Goal: Information Seeking & Learning: Understand process/instructions

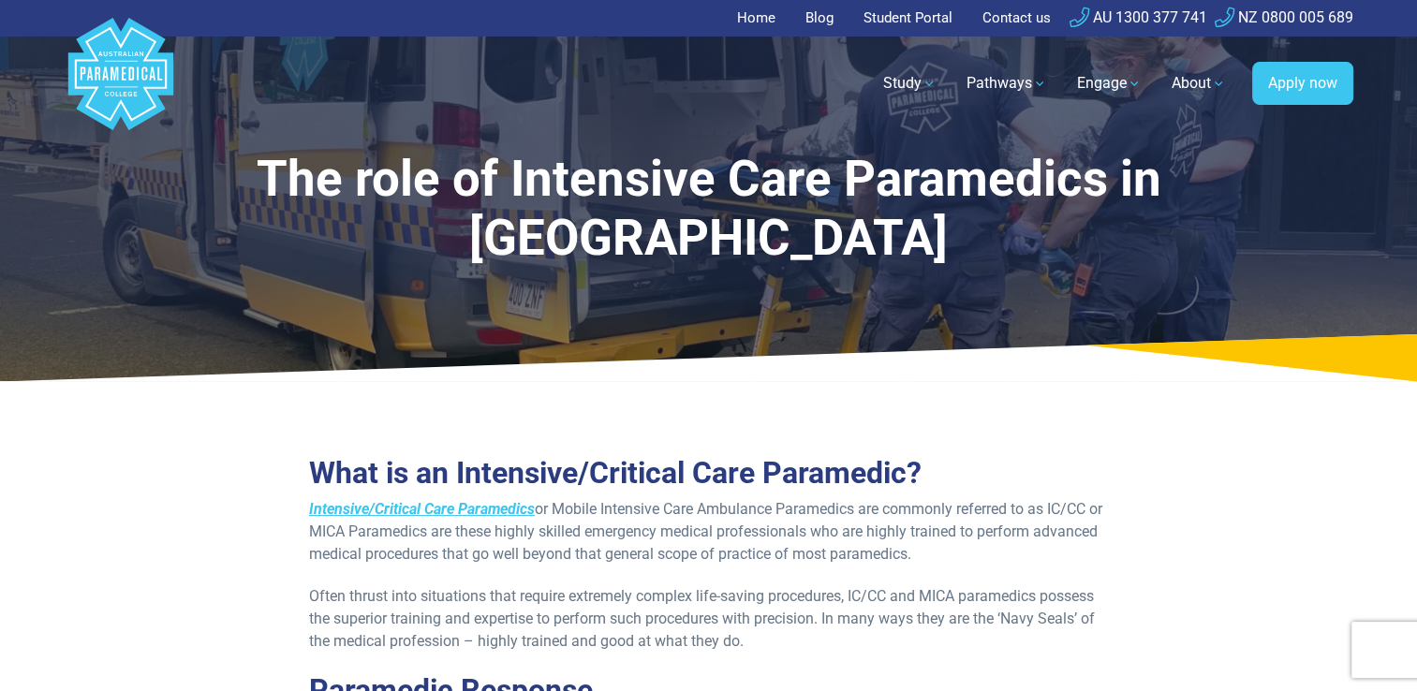
click at [140, 72] on polygon "Australian Paramedical College" at bounding box center [119, 74] width 105 height 112
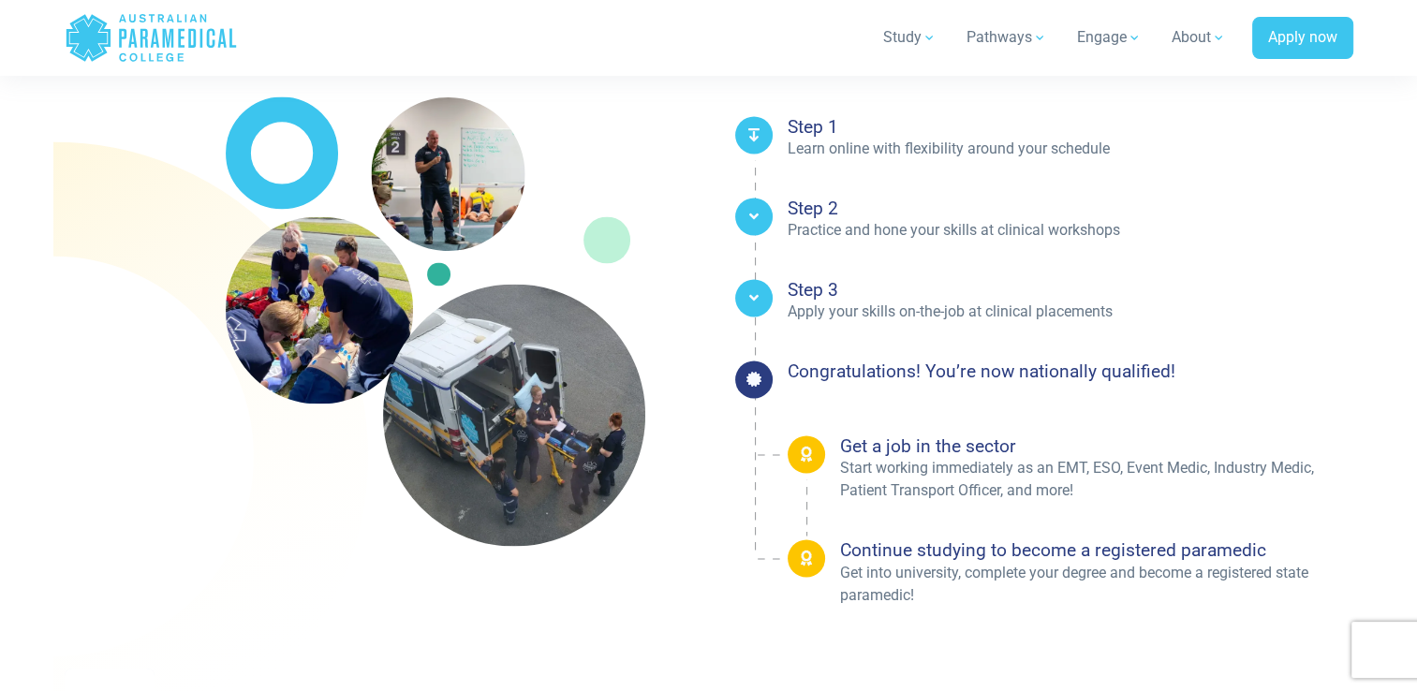
scroll to position [2997, 0]
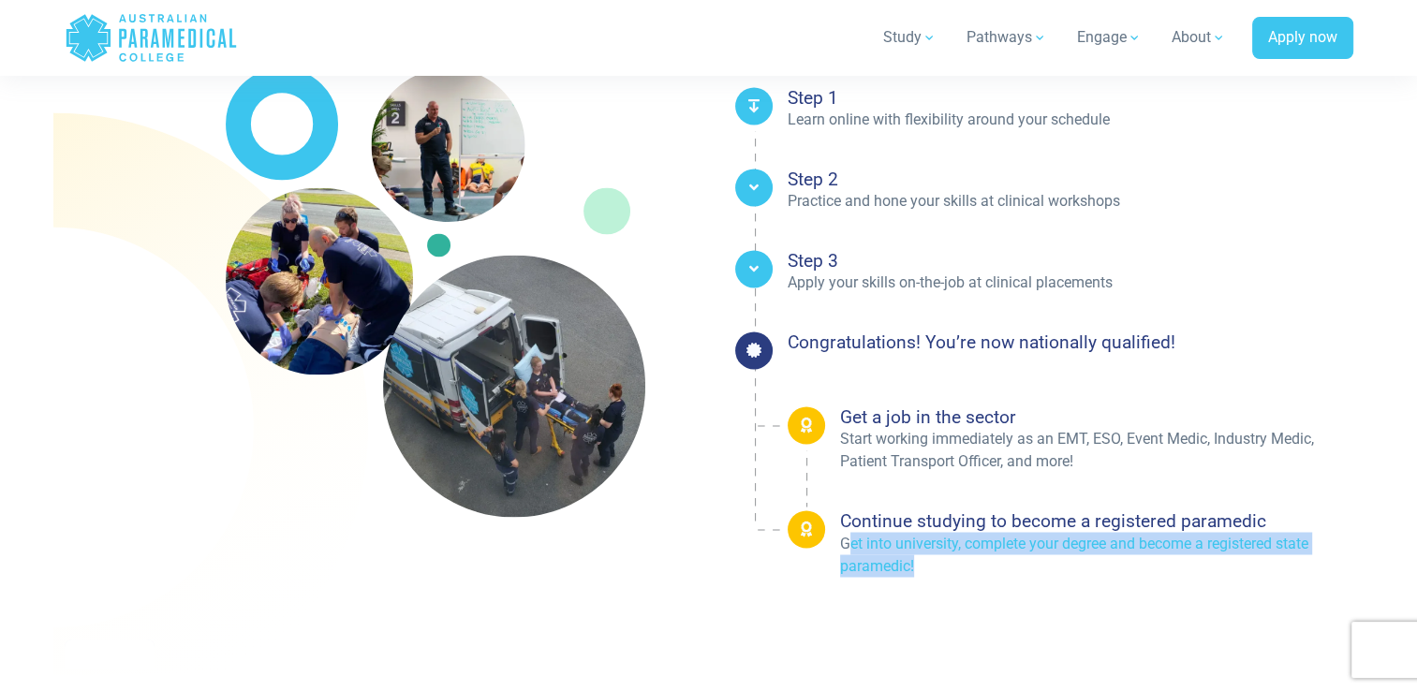
drag, startPoint x: 846, startPoint y: 542, endPoint x: 1025, endPoint y: 569, distance: 181.8
click at [1025, 569] on p "Get into university, complete your degree and become a registered state paramed…" at bounding box center [1096, 554] width 513 height 45
drag, startPoint x: 1025, startPoint y: 569, endPoint x: 992, endPoint y: 598, distance: 44.5
click at [992, 598] on div "Your Pathway to Becoming a Medic or Paramedic. Step 1 Learn online with flexibi…" at bounding box center [1037, 293] width 656 height 644
click at [994, 596] on div "Your Pathway to Becoming a Medic or Paramedic. Step 1 Learn online with flexibi…" at bounding box center [1037, 293] width 656 height 644
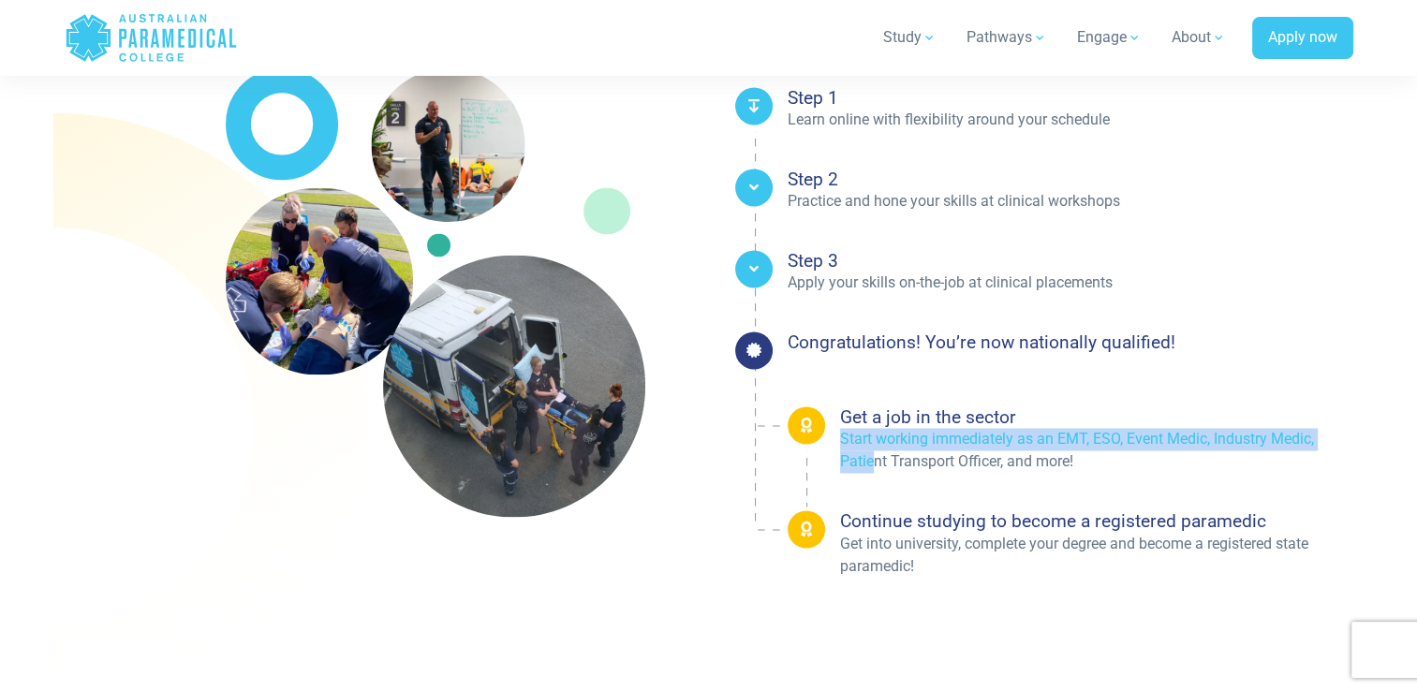
drag, startPoint x: 834, startPoint y: 436, endPoint x: 876, endPoint y: 468, distance: 52.1
click at [873, 470] on li "Get a job in the sector Start working immediately as an EMT, ESO, Event Medic, …" at bounding box center [1071, 439] width 566 height 66
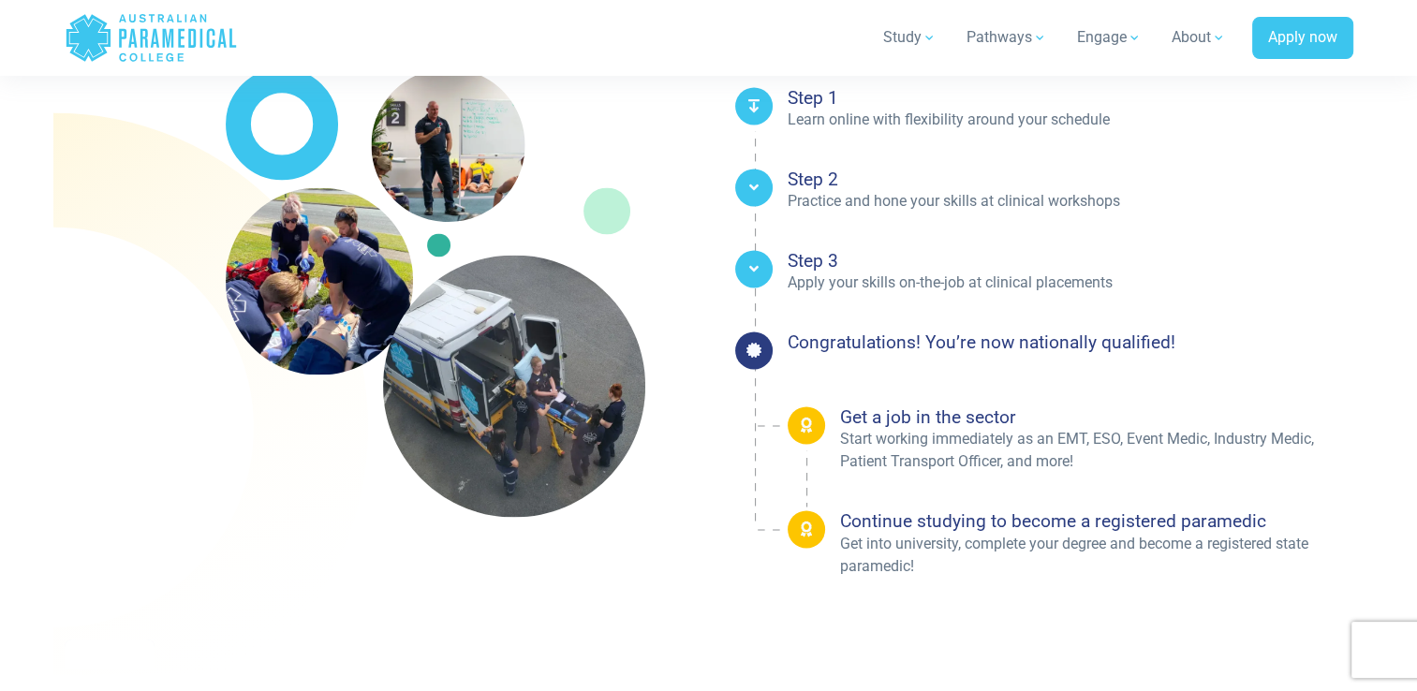
drag, startPoint x: 876, startPoint y: 468, endPoint x: 1215, endPoint y: 354, distance: 357.7
click at [1215, 354] on li "Congratulations! You’re now nationally qualified!" at bounding box center [1044, 349] width 618 height 37
drag, startPoint x: 835, startPoint y: 417, endPoint x: 1071, endPoint y: 421, distance: 236.0
click at [1071, 421] on li "Get a job in the sector Start working immediately as an EMT, ESO, Event Medic, …" at bounding box center [1071, 439] width 566 height 66
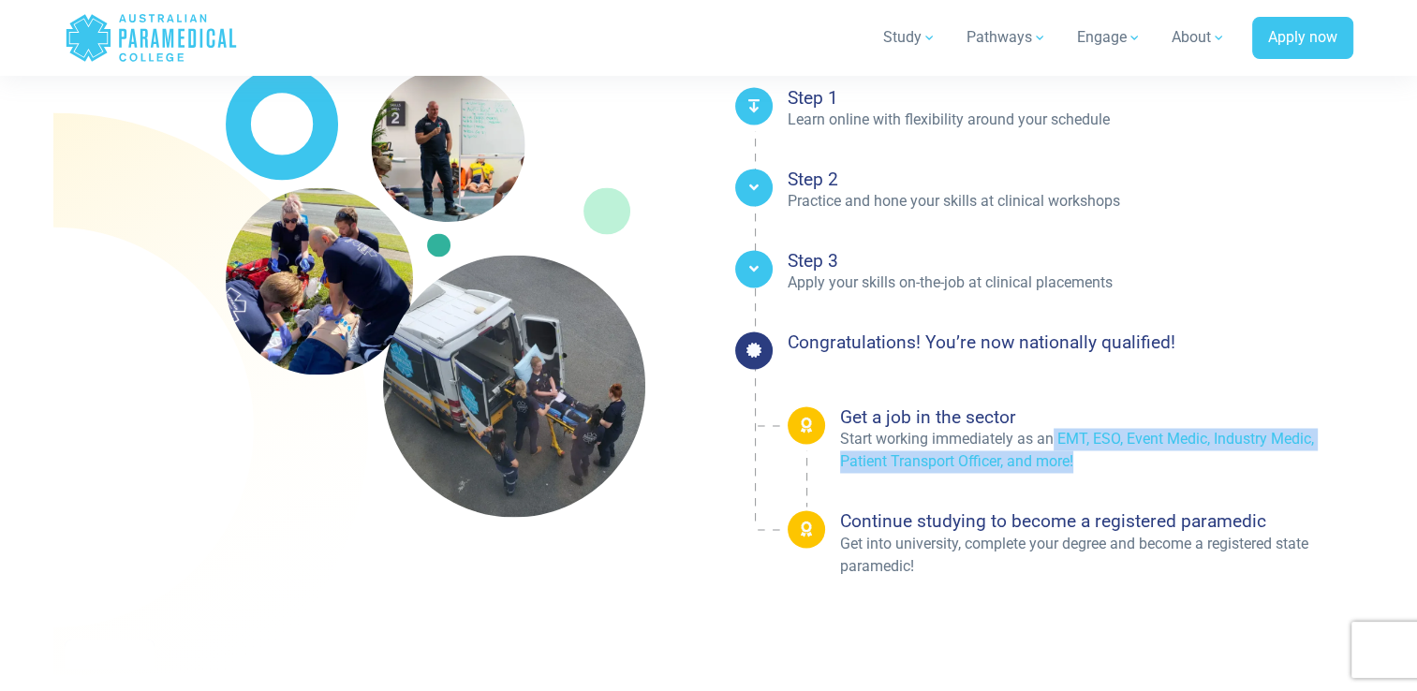
drag, startPoint x: 1071, startPoint y: 421, endPoint x: 1089, endPoint y: 459, distance: 41.5
click at [1089, 459] on p "Start working immediately as an EMT, ESO, Event Medic, Industry Medic, Patient …" at bounding box center [1096, 450] width 513 height 45
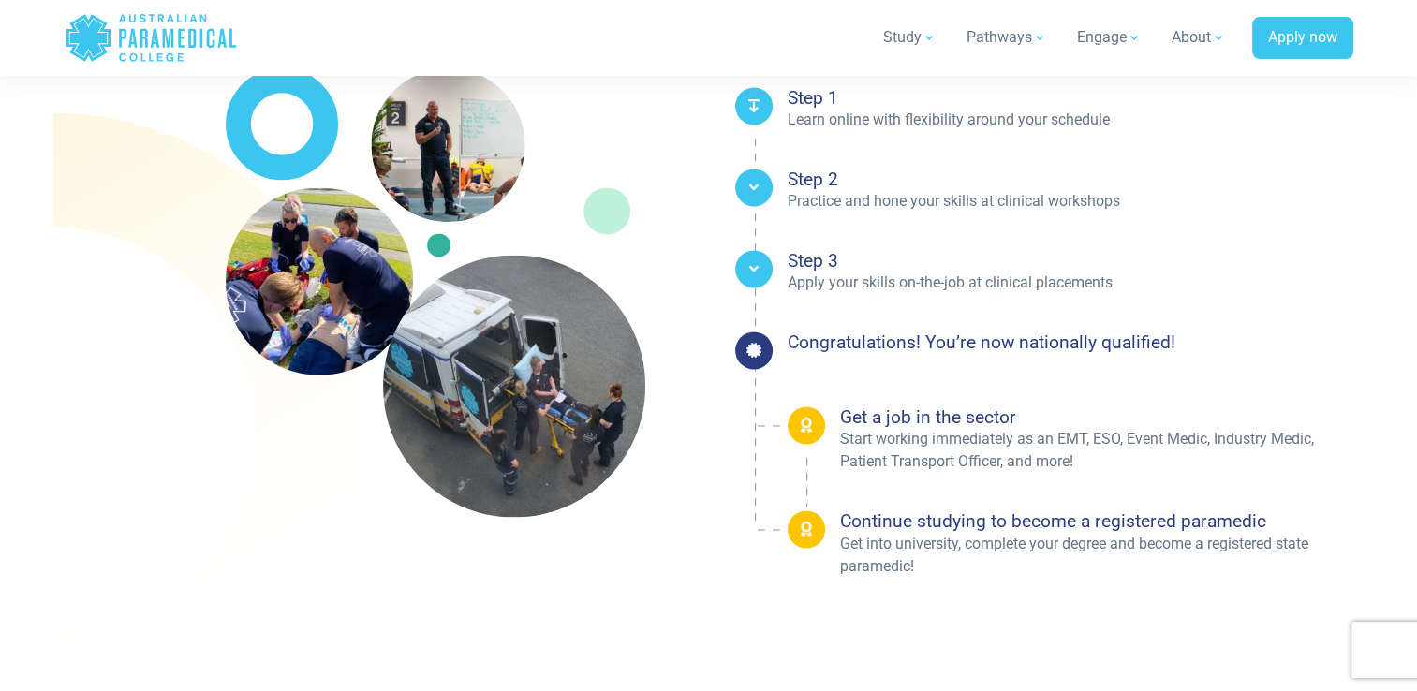
drag, startPoint x: 1089, startPoint y: 459, endPoint x: 1099, endPoint y: 480, distance: 23.9
click at [1099, 480] on ul "Step 1 Learn online with flexibility around your schedule Step 2 Step 3" at bounding box center [1044, 332] width 618 height 490
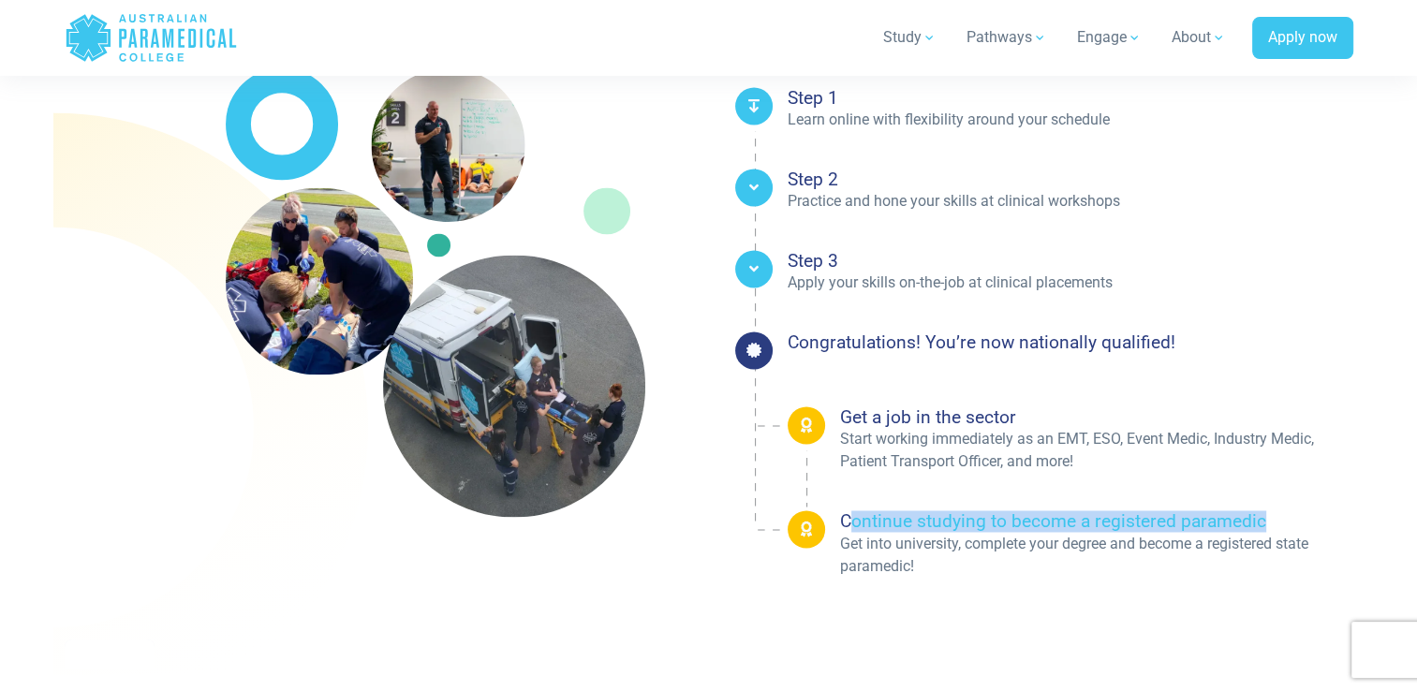
drag, startPoint x: 847, startPoint y: 515, endPoint x: 1266, endPoint y: 526, distance: 419.7
click at [1266, 526] on h4 "Continue studying to become a registered paramedic" at bounding box center [1096, 521] width 513 height 22
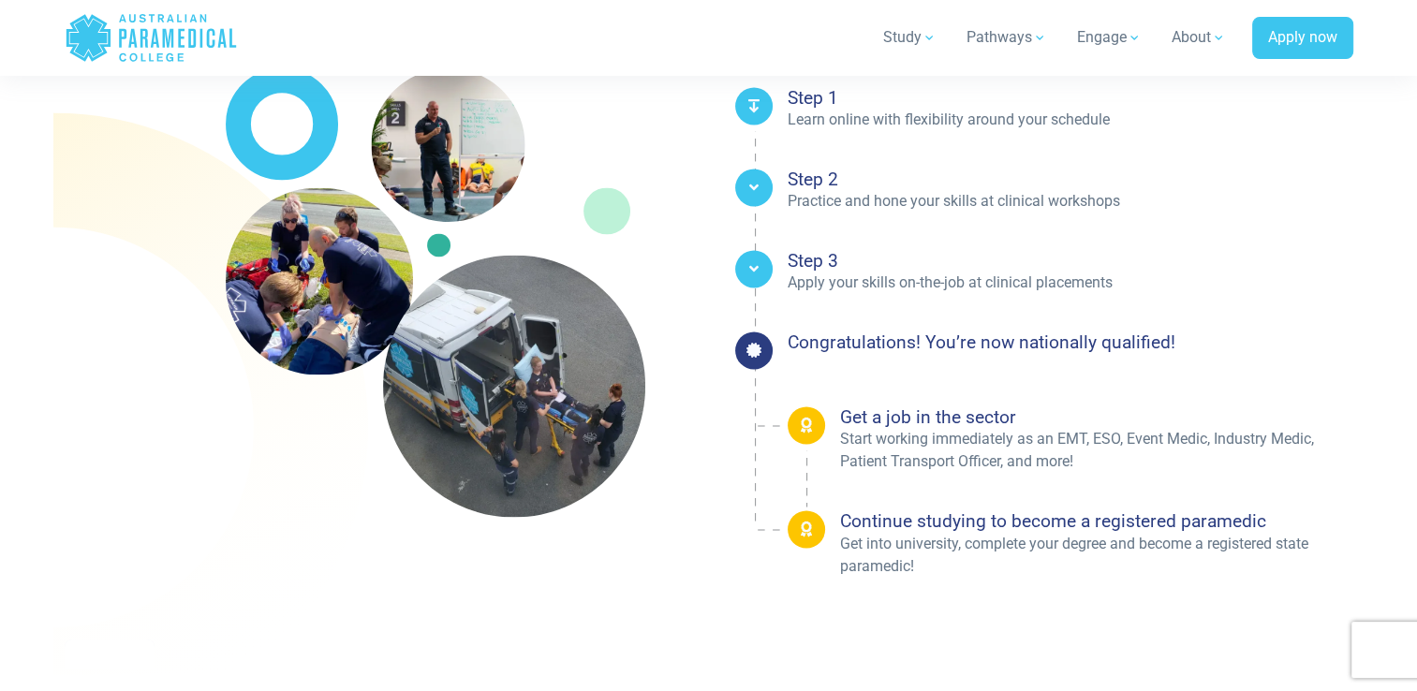
drag, startPoint x: 1266, startPoint y: 526, endPoint x: 1413, endPoint y: 544, distance: 148.1
click at [1414, 544] on section at bounding box center [708, 293] width 1417 height 764
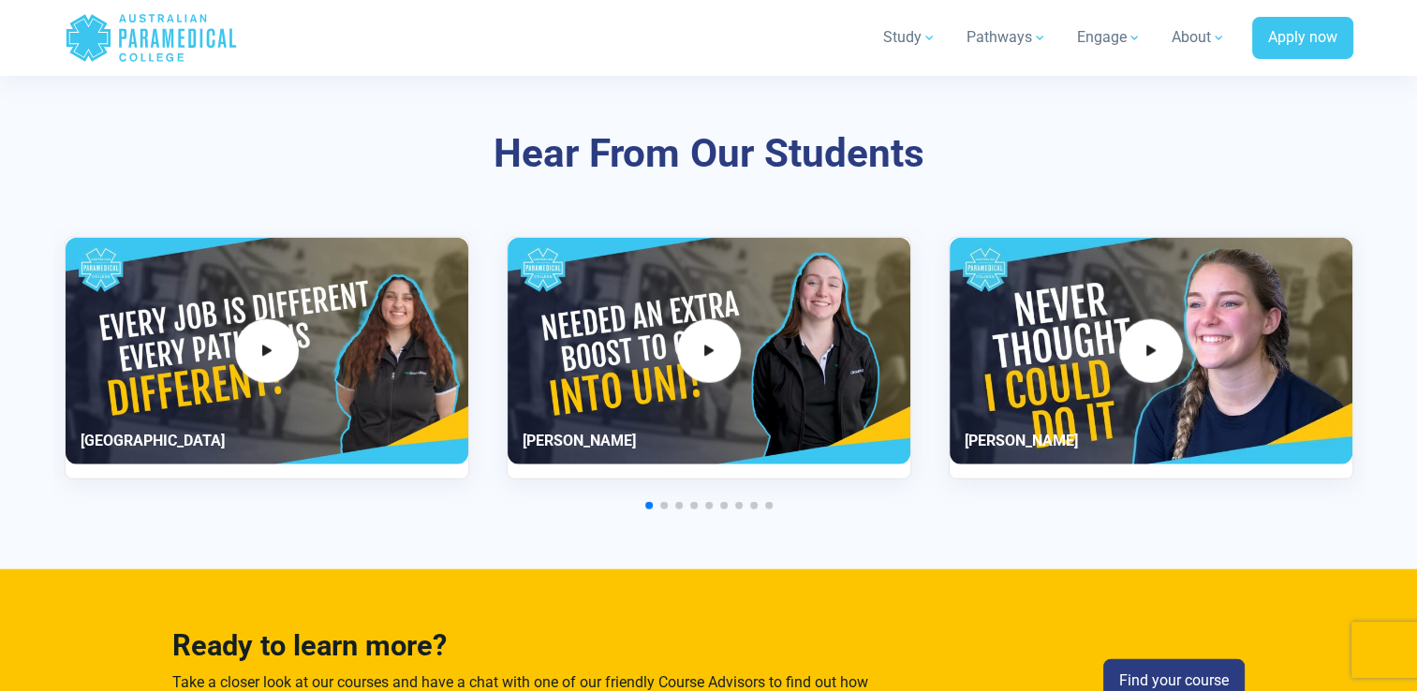
scroll to position [4401, 0]
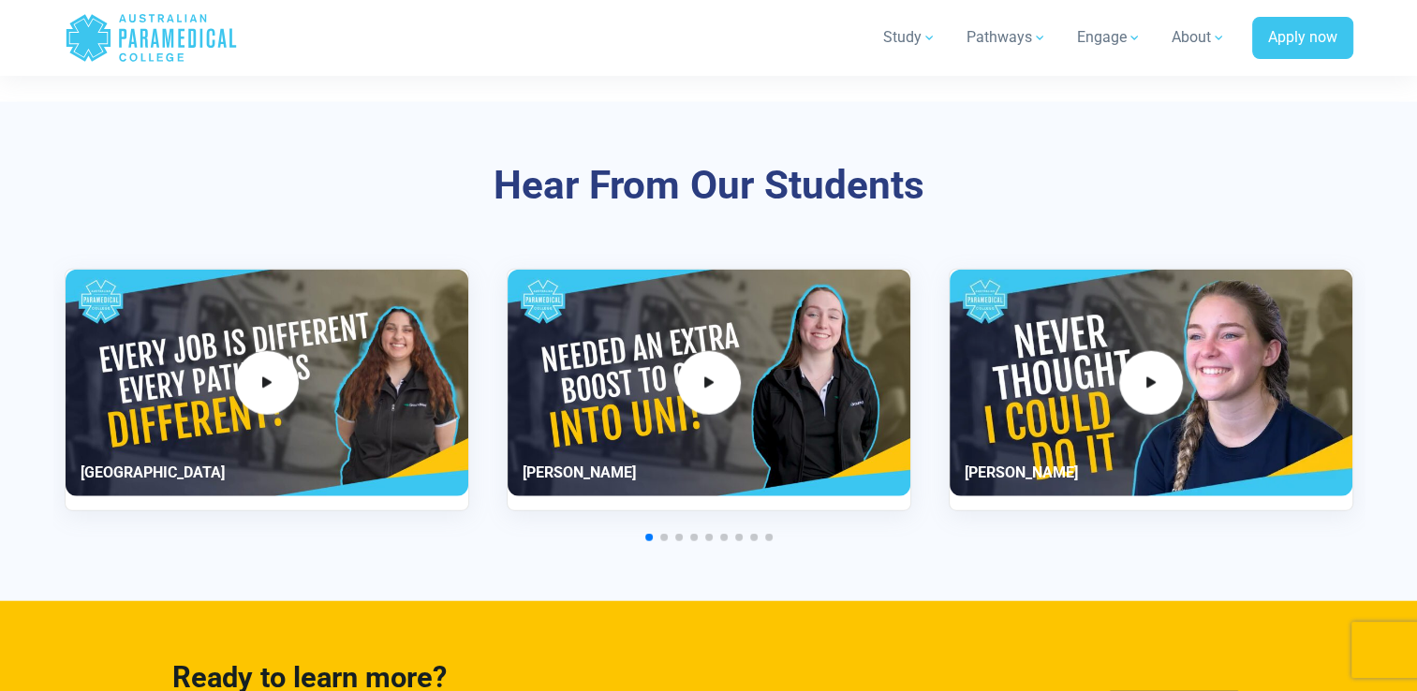
click at [661, 534] on span "Go to slide 2" at bounding box center [663, 537] width 7 height 7
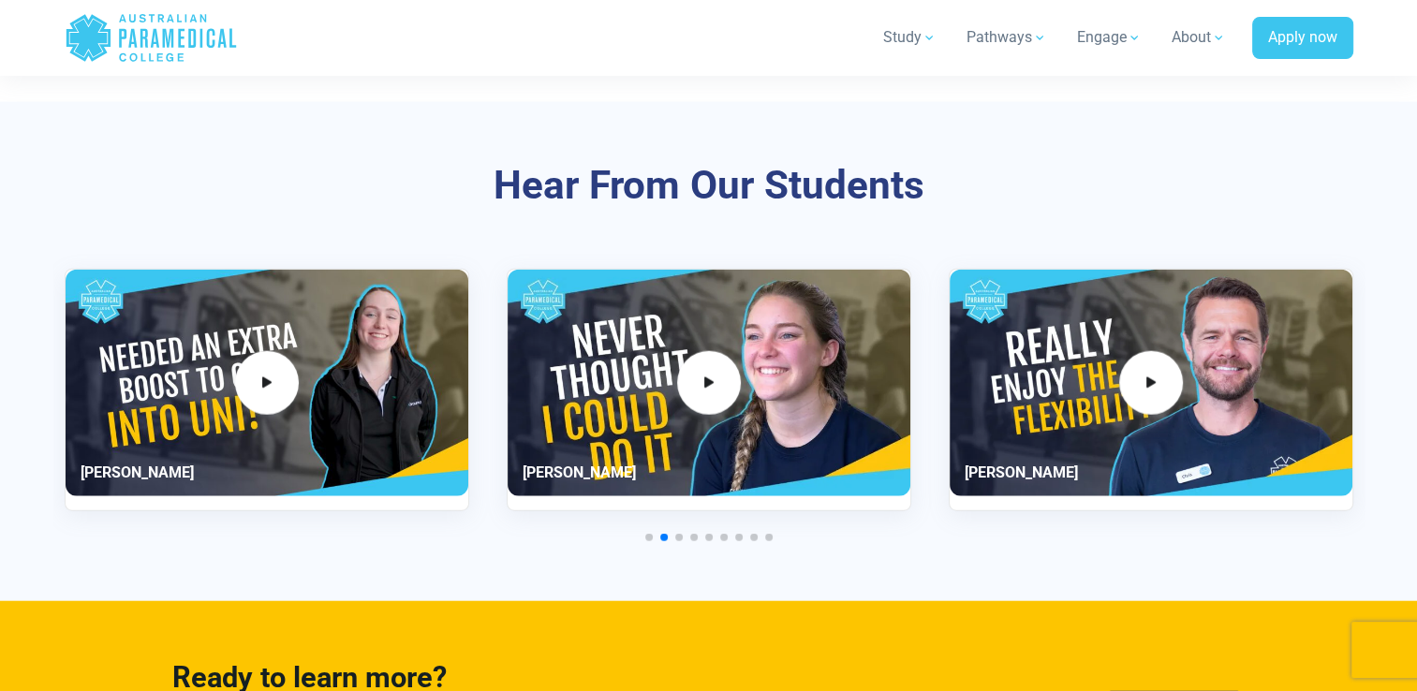
click at [693, 535] on span "Go to slide 4" at bounding box center [693, 537] width 7 height 7
